Goal: Information Seeking & Learning: Learn about a topic

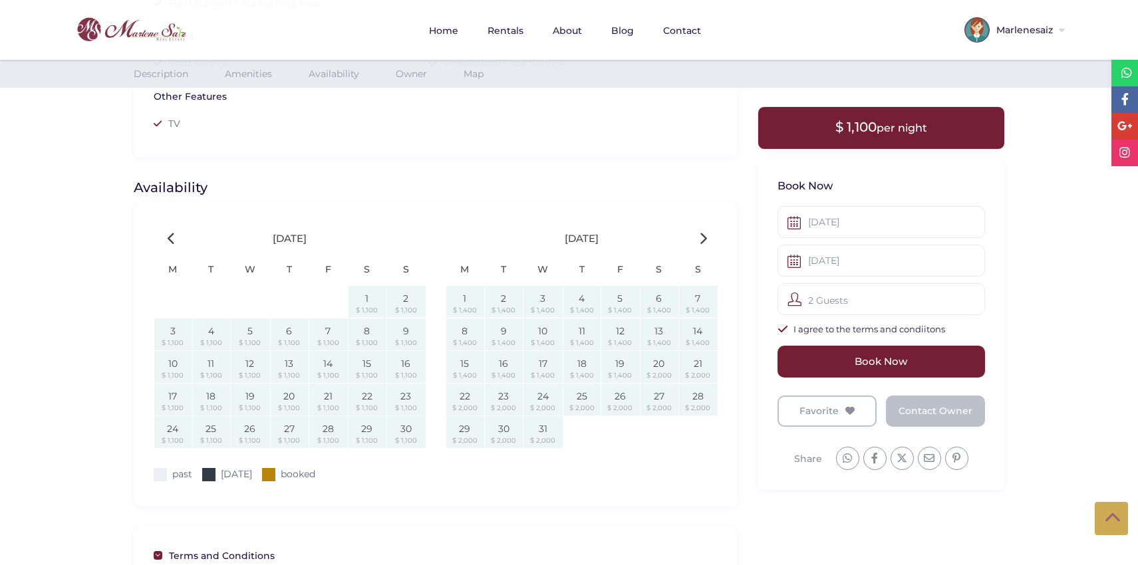
click at [1048, 357] on div "See all 35 photos" at bounding box center [569, 557] width 1138 height 3446
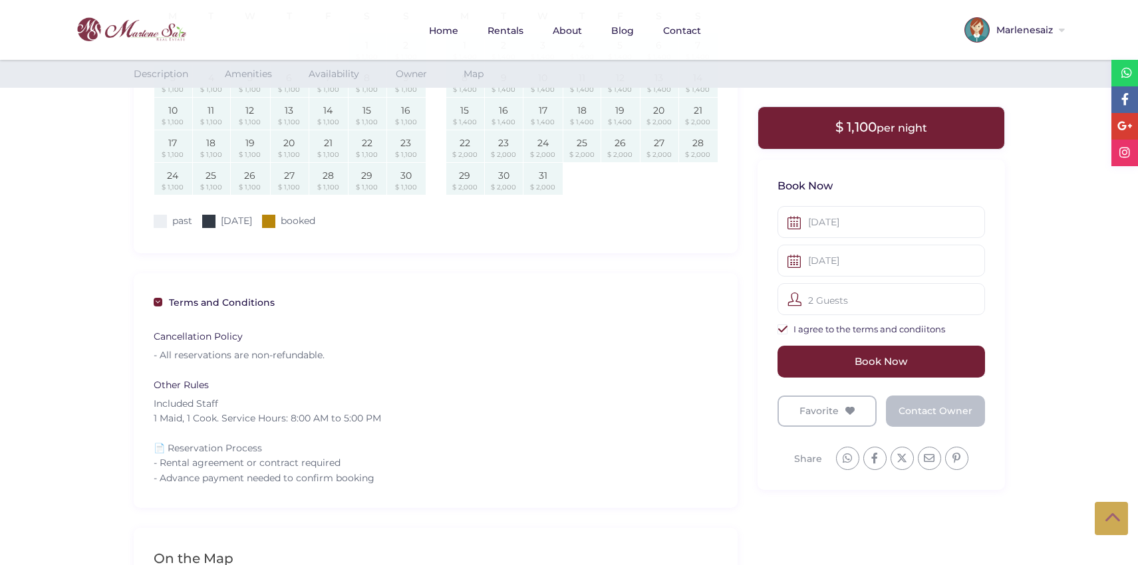
scroll to position [1416, 0]
click at [602, 357] on div "Cancellation Policy - All reservations are non-refundable." at bounding box center [436, 344] width 564 height 49
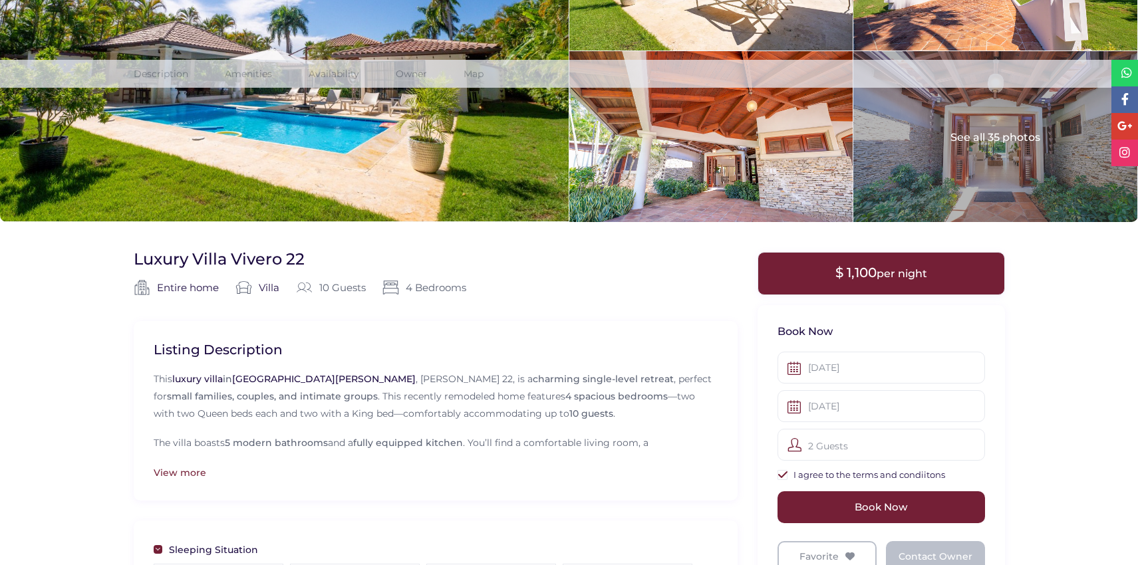
scroll to position [0, 0]
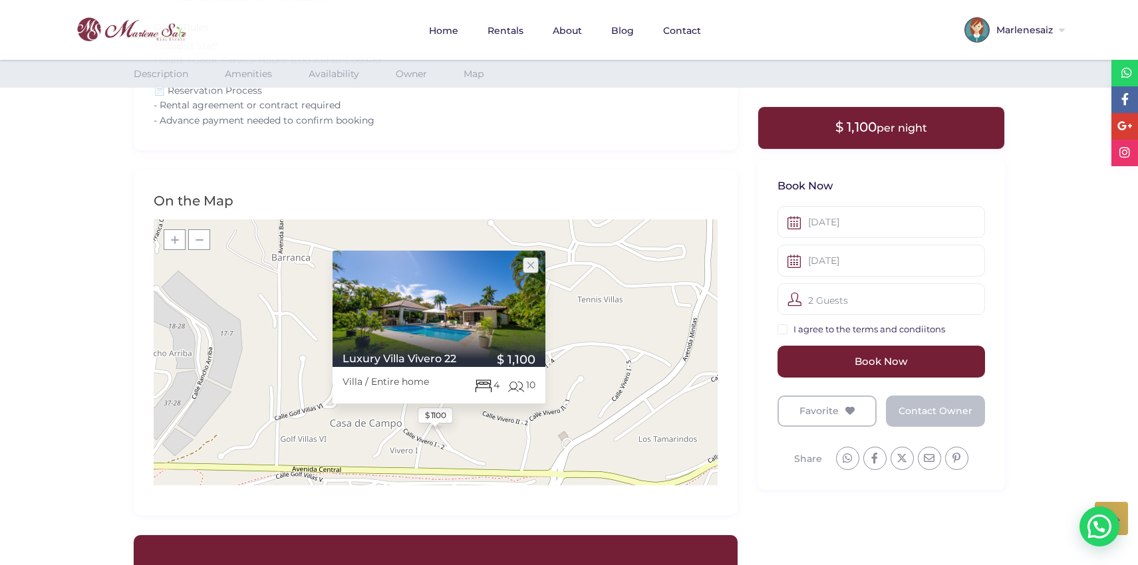
scroll to position [1789, 0]
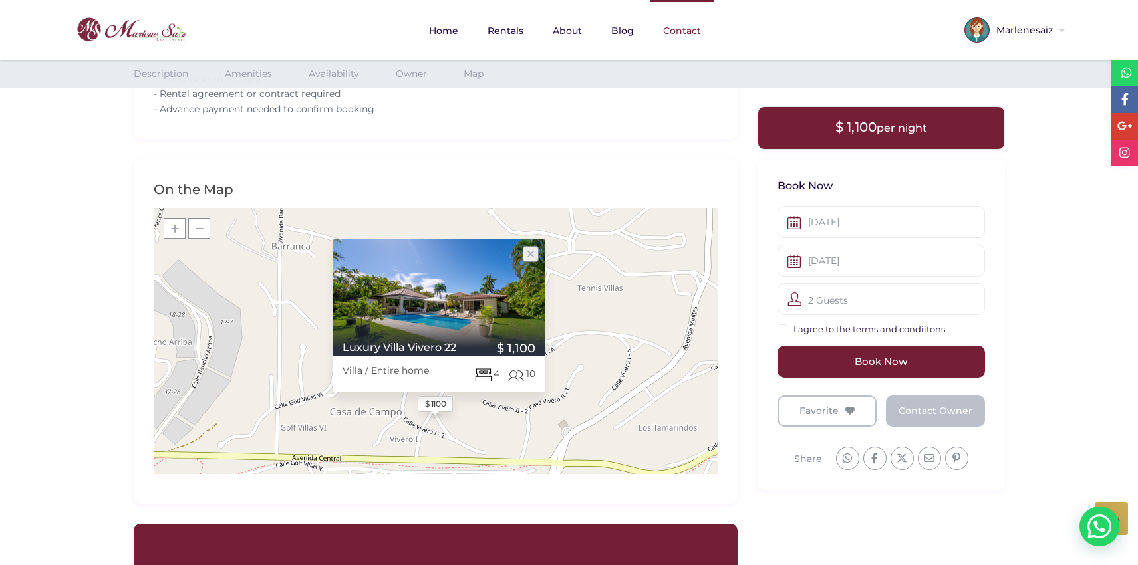
click at [679, 39] on link "Contact" at bounding box center [682, 30] width 65 height 61
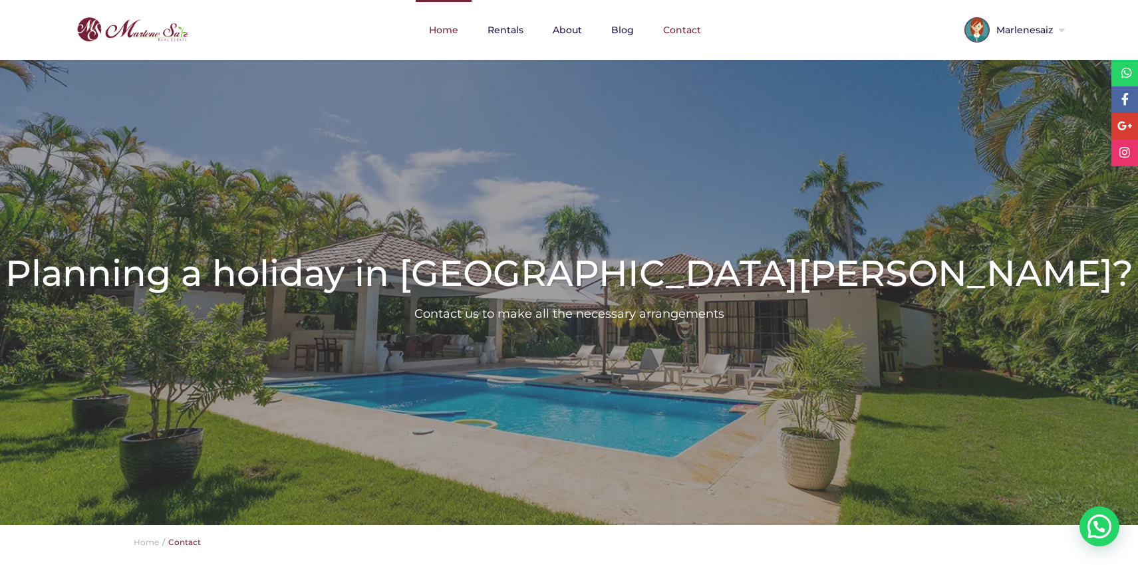
click at [446, 29] on link "Home" at bounding box center [444, 30] width 56 height 60
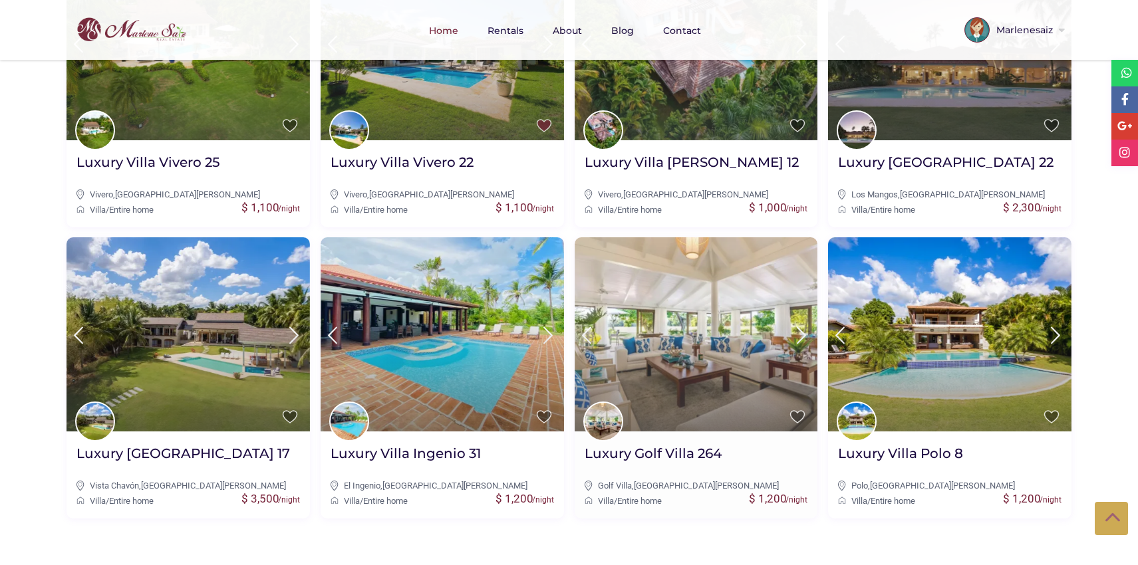
scroll to position [649, 0]
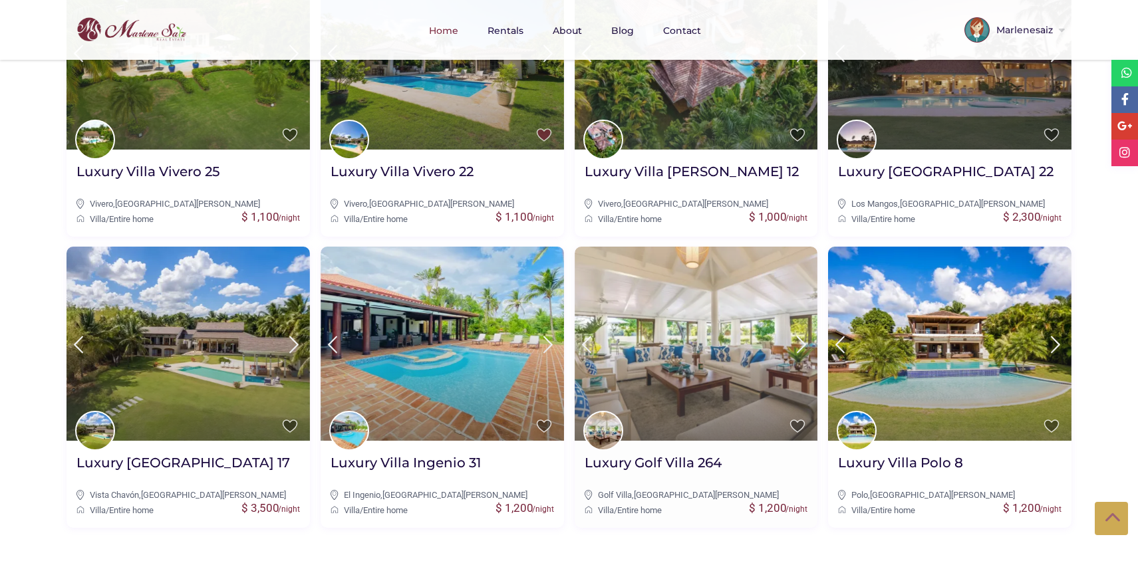
click at [619, 297] on img at bounding box center [696, 344] width 243 height 194
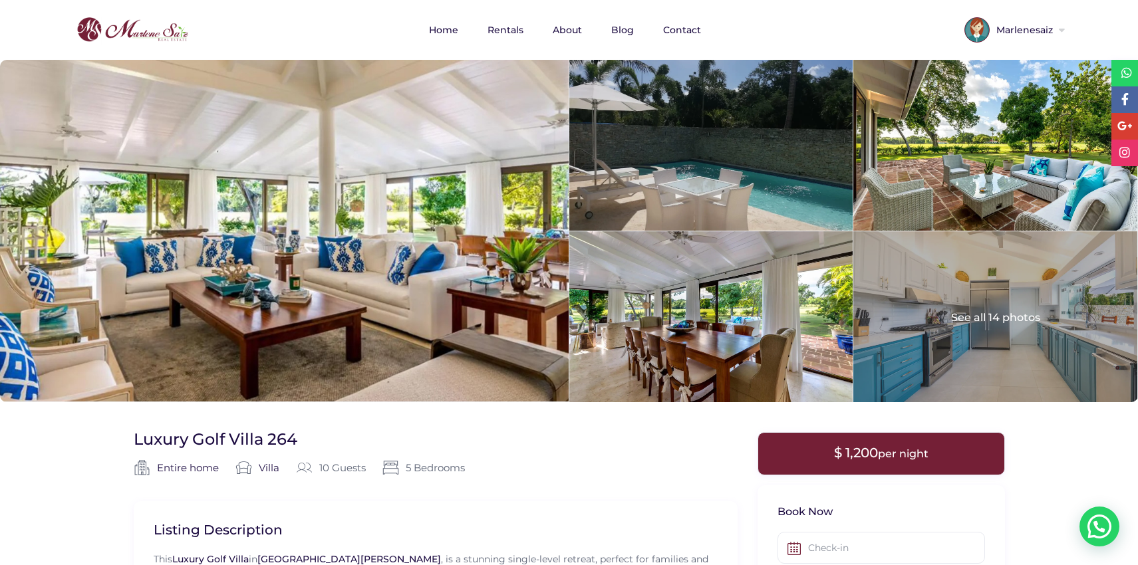
click at [128, 24] on img at bounding box center [132, 30] width 118 height 32
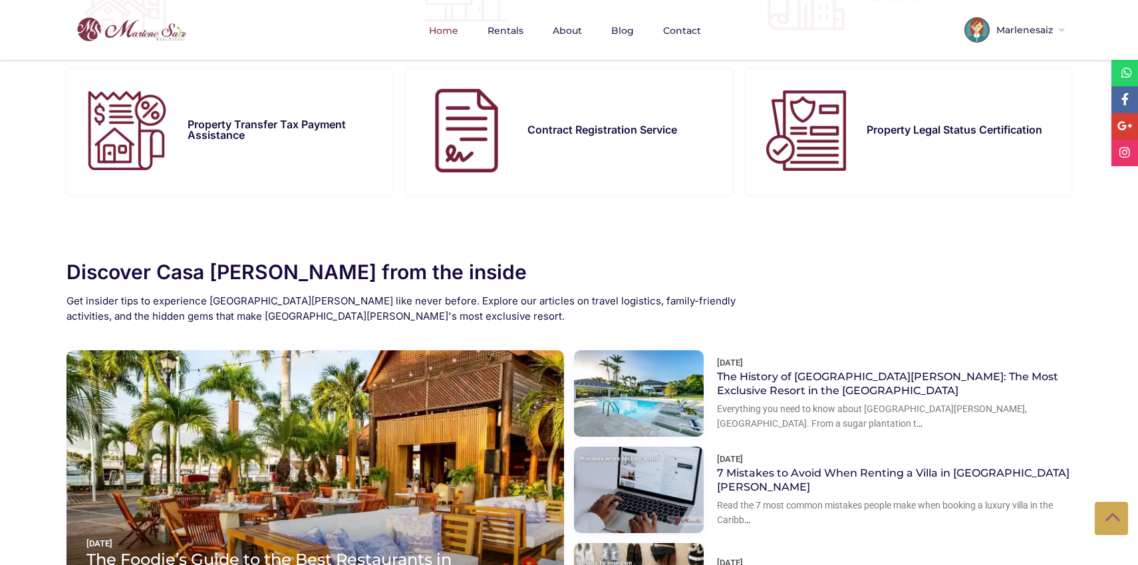
scroll to position [1721, 0]
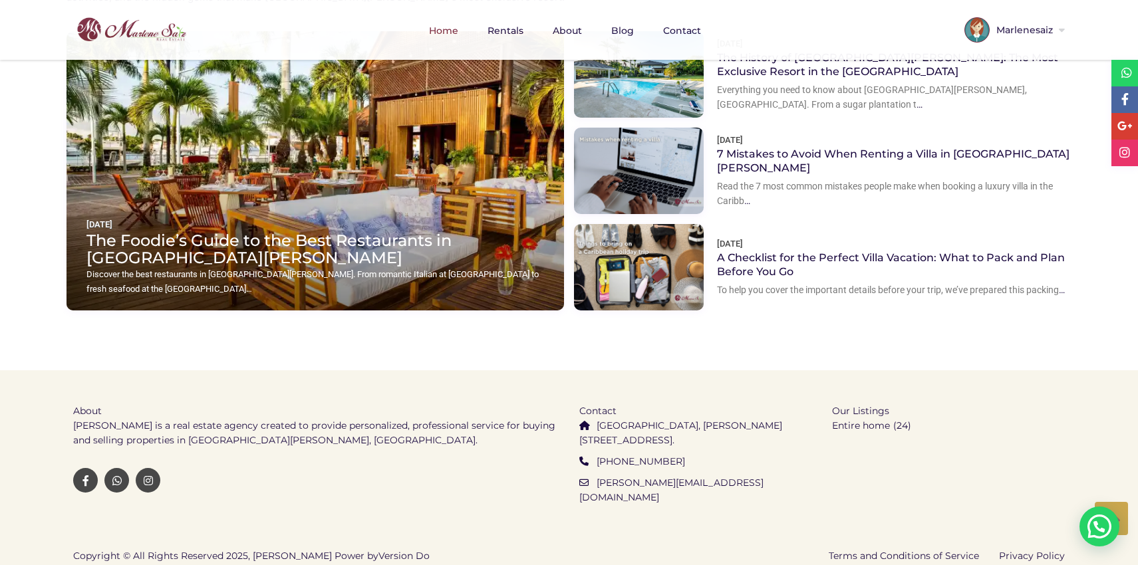
click at [527, 510] on ul "About [PERSON_NAME] is a real estate agency created to provide personalized, pr…" at bounding box center [316, 446] width 486 height 152
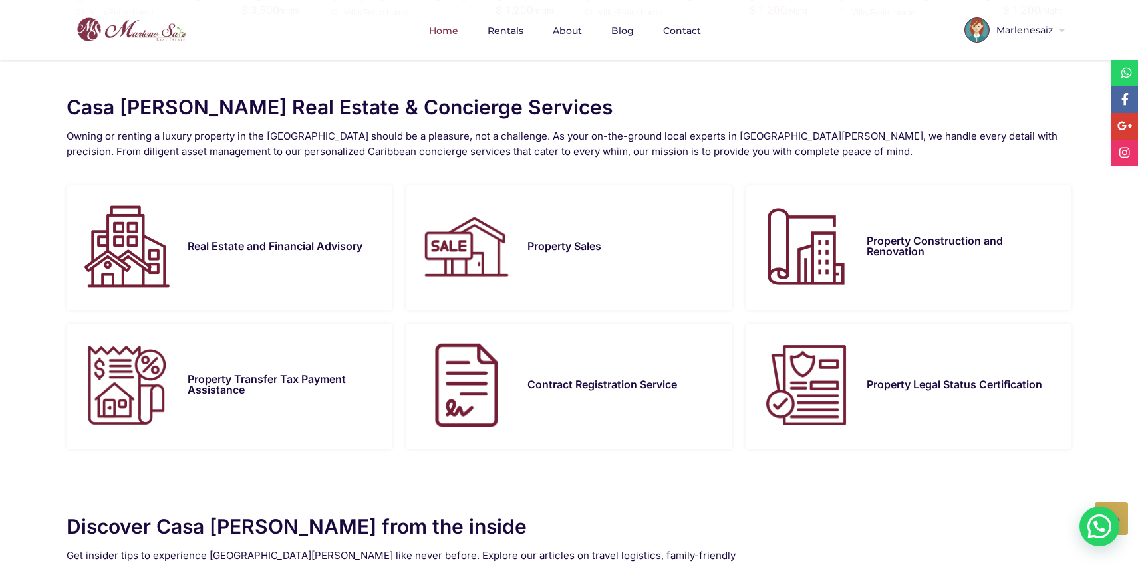
scroll to position [1134, 0]
